Goal: Entertainment & Leisure: Browse casually

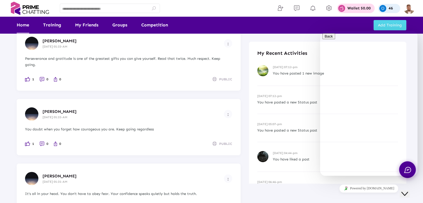
scroll to position [111, 0]
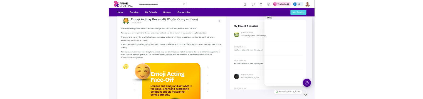
scroll to position [2487, 0]
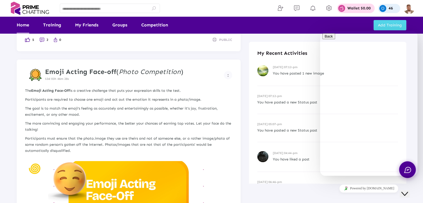
drag, startPoint x: 53, startPoint y: 79, endPoint x: 149, endPoint y: 77, distance: 96.0
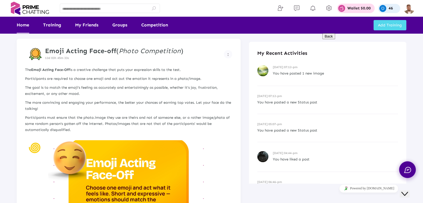
click at [85, 98] on img at bounding box center [128, 198] width 207 height 117
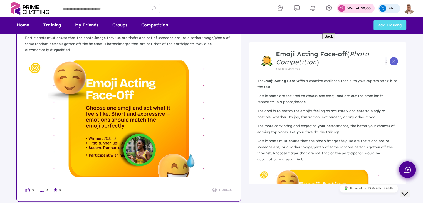
scroll to position [2592, 0]
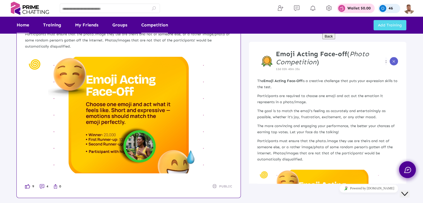
click at [141, 26] on link "Competition" at bounding box center [154, 25] width 27 height 17
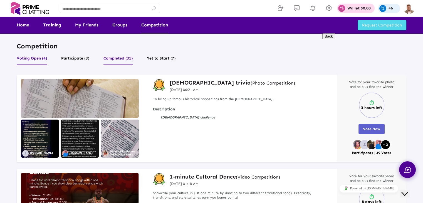
click at [112, 58] on button "Completed (31)" at bounding box center [117, 60] width 29 height 11
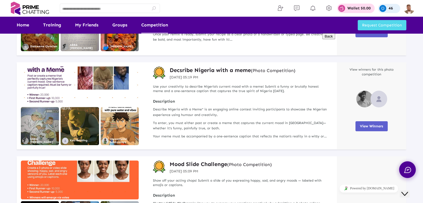
scroll to position [111, 0]
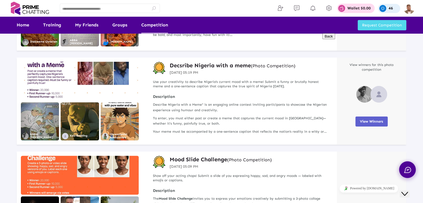
click at [184, 65] on h3 "Decsribe Nigeria with a meme (Photo Competition)" at bounding box center [233, 65] width 126 height 7
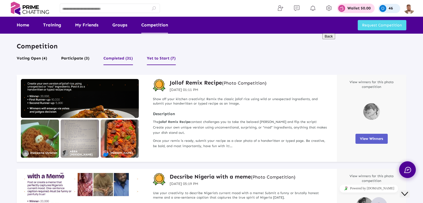
click at [154, 59] on button "Yet to Start (7)" at bounding box center [161, 60] width 29 height 11
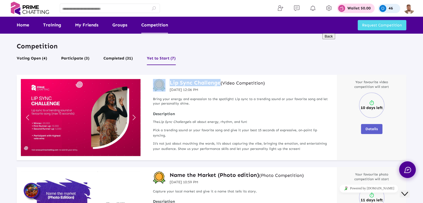
drag, startPoint x: 168, startPoint y: 83, endPoint x: 219, endPoint y: 83, distance: 51.5
click at [219, 83] on div "Lip Sync Challenge (Video Competition) 21 Jun 2025 12:06 PM" at bounding box center [241, 86] width 176 height 14
copy div "Lip Sync Challenge"
click at [41, 56] on button "Voting Open (4)" at bounding box center [32, 60] width 31 height 11
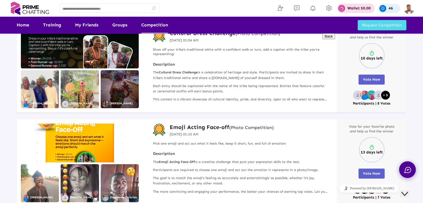
scroll to position [210, 0]
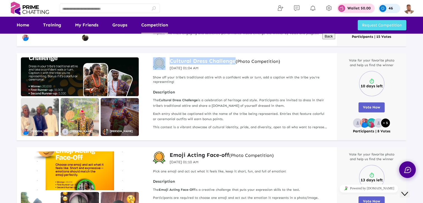
drag, startPoint x: 167, startPoint y: 59, endPoint x: 234, endPoint y: 62, distance: 66.6
click at [234, 62] on div "Cultural Dress Challenge (Photo Competition) 19 Jul 2025 01:04 AM" at bounding box center [241, 64] width 176 height 14
copy div "Cultural Dress Challenge"
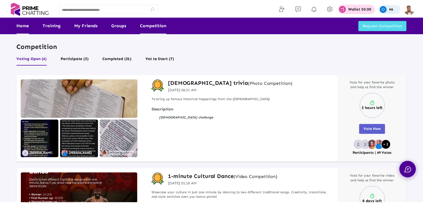
scroll to position [210, 0]
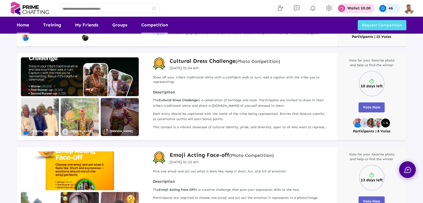
click at [23, 24] on link "Home" at bounding box center [23, 25] width 13 height 17
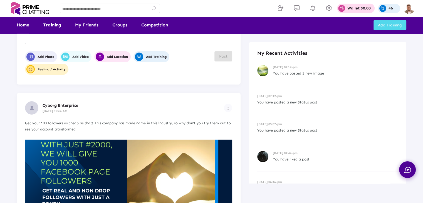
scroll to position [28, 0]
